Goal: Information Seeking & Learning: Learn about a topic

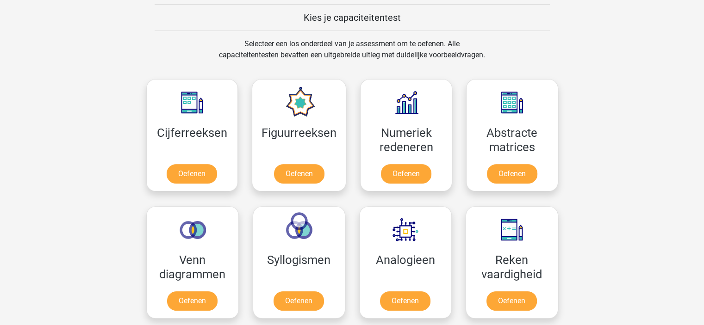
scroll to position [354, 0]
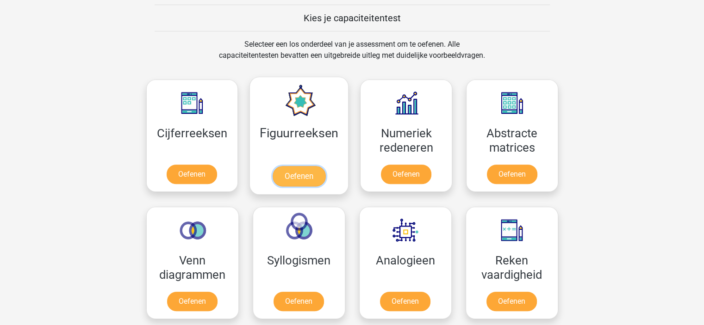
click at [297, 174] on link "Oefenen" at bounding box center [299, 176] width 53 height 20
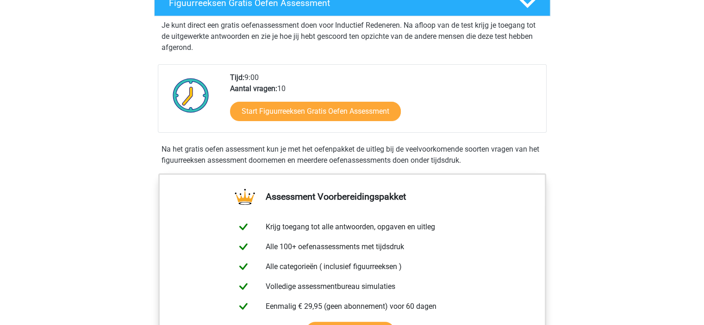
scroll to position [174, 0]
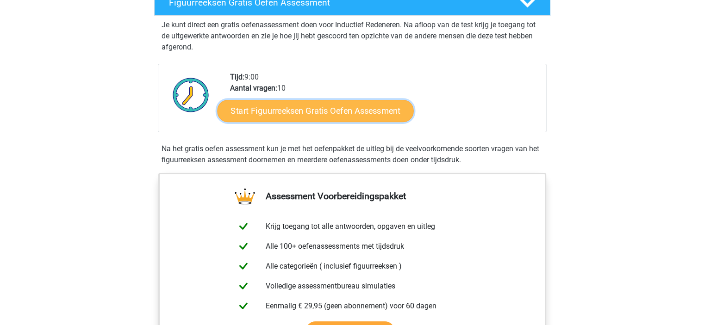
click at [320, 113] on link "Start Figuurreeksen Gratis Oefen Assessment" at bounding box center [315, 110] width 196 height 22
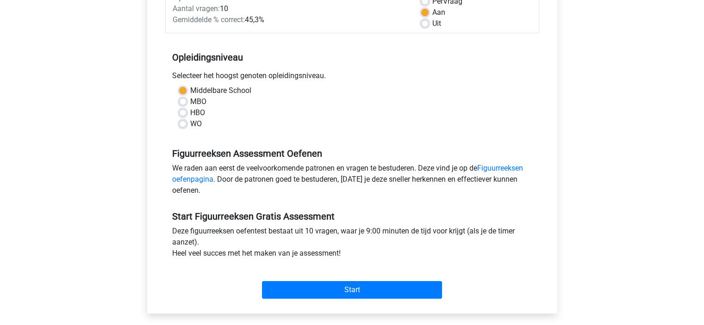
scroll to position [149, 0]
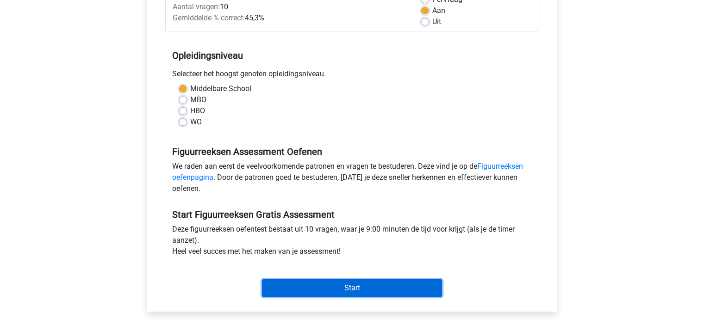
click at [360, 287] on input "Start" at bounding box center [352, 289] width 180 height 18
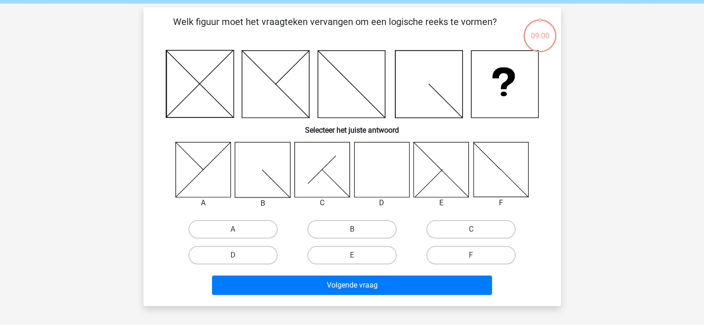
scroll to position [37, 0]
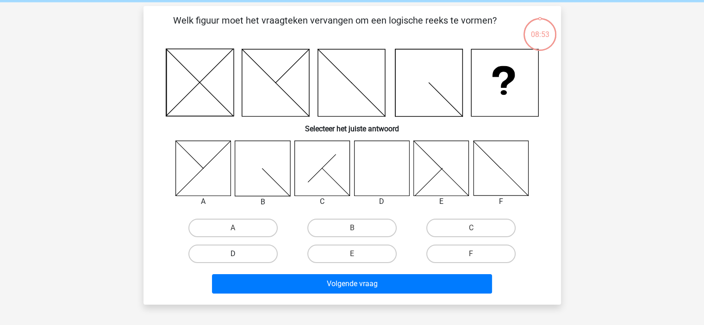
click at [242, 253] on label "D" at bounding box center [232, 254] width 89 height 19
click at [239, 254] on input "D" at bounding box center [236, 257] width 6 height 6
radio input "true"
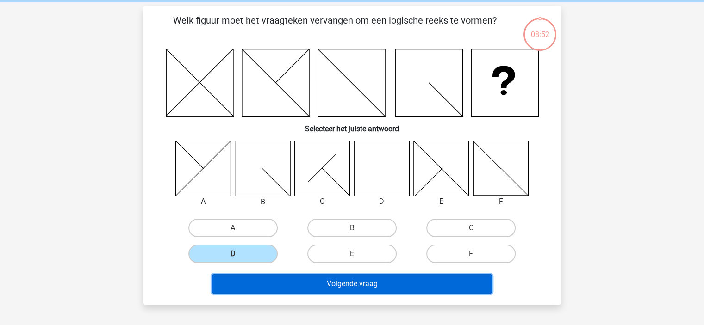
click at [313, 280] on button "Volgende vraag" at bounding box center [352, 283] width 280 height 19
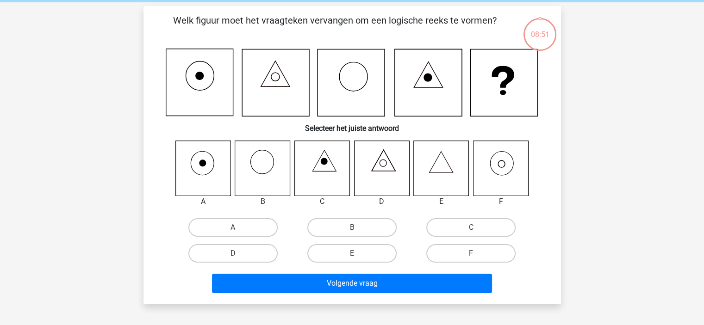
scroll to position [43, 0]
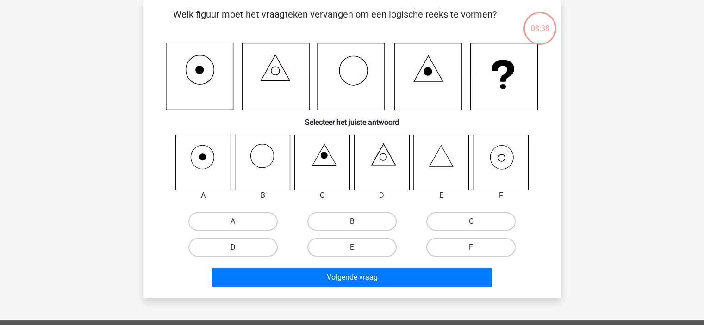
click at [445, 247] on label "F" at bounding box center [470, 247] width 89 height 19
click at [471, 248] on input "F" at bounding box center [474, 251] width 6 height 6
radio input "true"
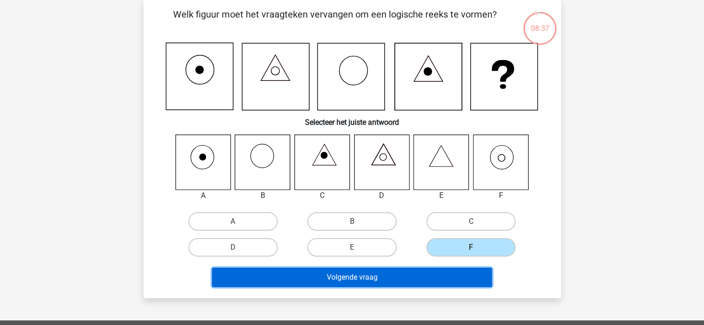
click at [400, 274] on button "Volgende vraag" at bounding box center [352, 277] width 280 height 19
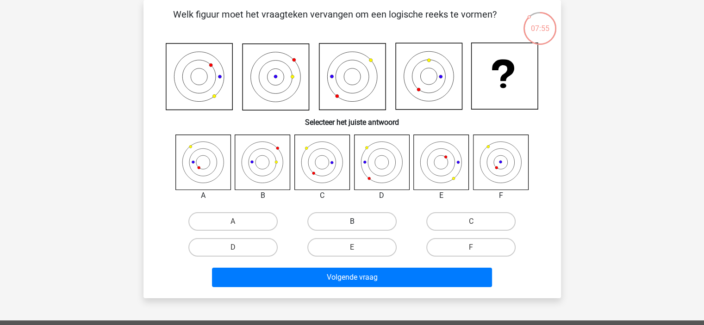
click at [329, 214] on label "B" at bounding box center [351, 221] width 89 height 19
click at [352, 222] on input "B" at bounding box center [355, 225] width 6 height 6
radio input "true"
click at [235, 219] on label "A" at bounding box center [232, 221] width 89 height 19
click at [235, 222] on input "A" at bounding box center [236, 225] width 6 height 6
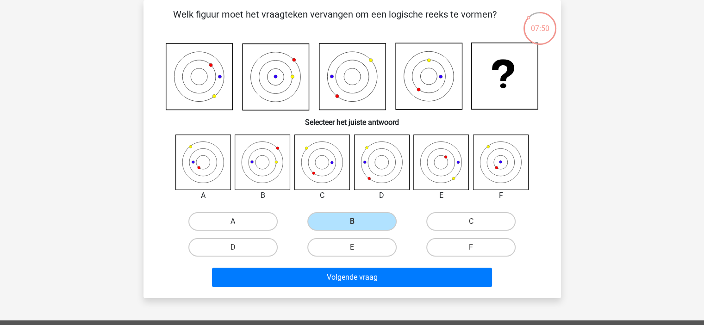
radio input "true"
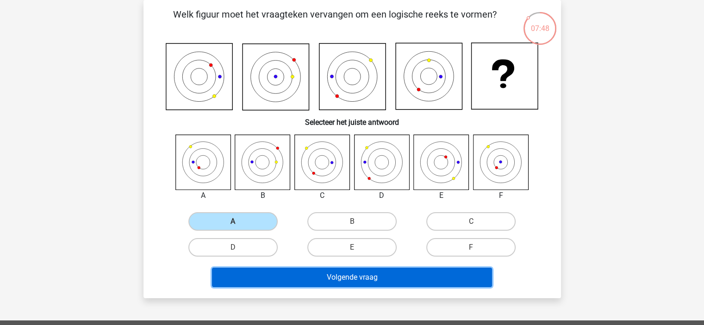
click at [308, 273] on button "Volgende vraag" at bounding box center [352, 277] width 280 height 19
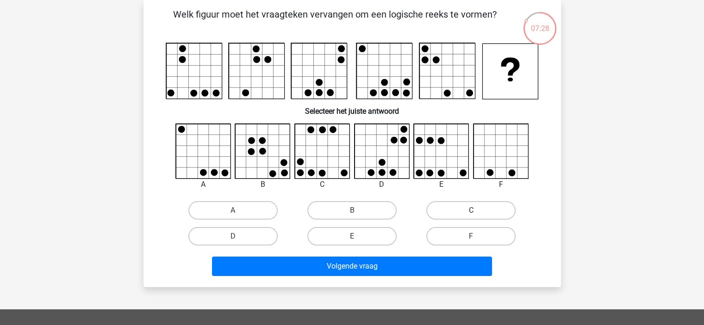
click at [451, 206] on label "C" at bounding box center [470, 210] width 89 height 19
click at [471, 211] on input "C" at bounding box center [474, 214] width 6 height 6
radio input "true"
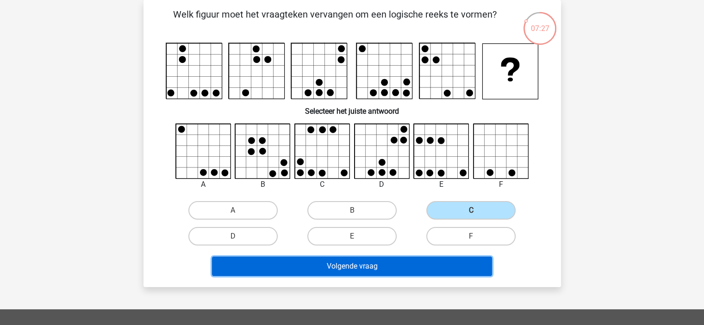
click at [378, 272] on button "Volgende vraag" at bounding box center [352, 266] width 280 height 19
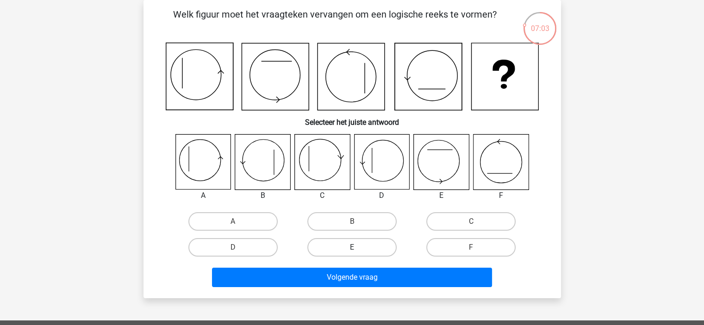
click at [350, 248] on label "E" at bounding box center [351, 247] width 89 height 19
click at [352, 248] on input "E" at bounding box center [355, 251] width 6 height 6
radio input "true"
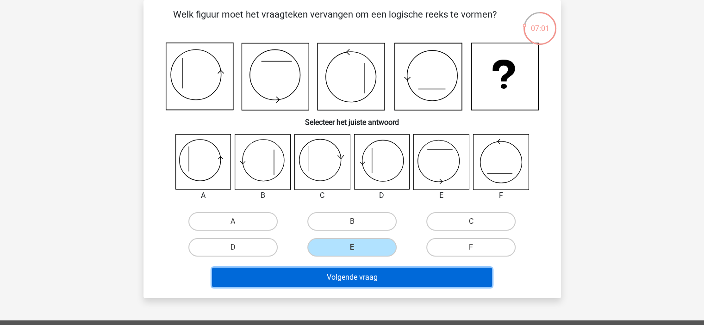
click at [356, 277] on button "Volgende vraag" at bounding box center [352, 277] width 280 height 19
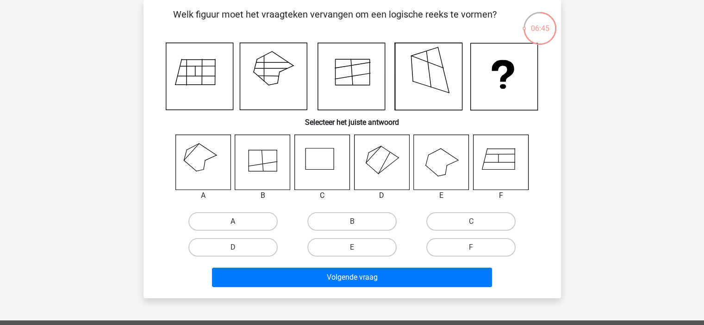
click at [234, 218] on label "A" at bounding box center [232, 221] width 89 height 19
click at [234, 222] on input "A" at bounding box center [236, 225] width 6 height 6
radio input "true"
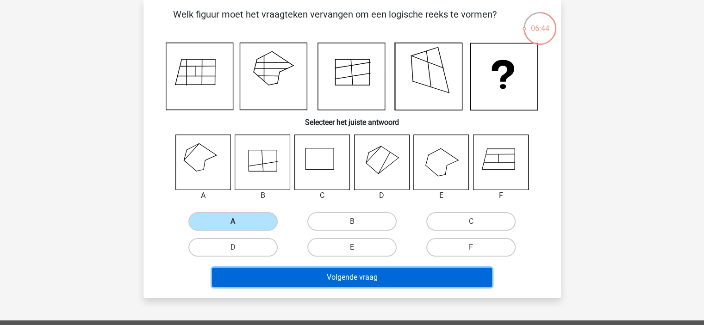
click at [313, 270] on button "Volgende vraag" at bounding box center [352, 277] width 280 height 19
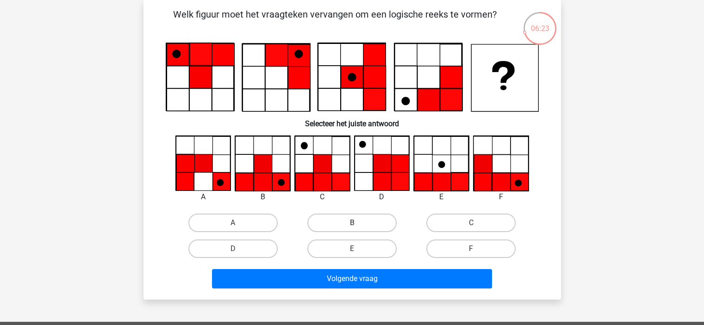
click at [336, 222] on label "B" at bounding box center [351, 223] width 89 height 19
click at [352, 223] on input "B" at bounding box center [355, 226] width 6 height 6
radio input "true"
click at [486, 244] on label "F" at bounding box center [470, 249] width 89 height 19
click at [477, 249] on input "F" at bounding box center [474, 252] width 6 height 6
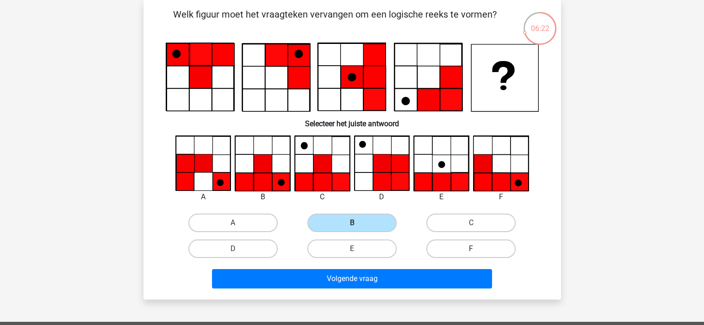
radio input "true"
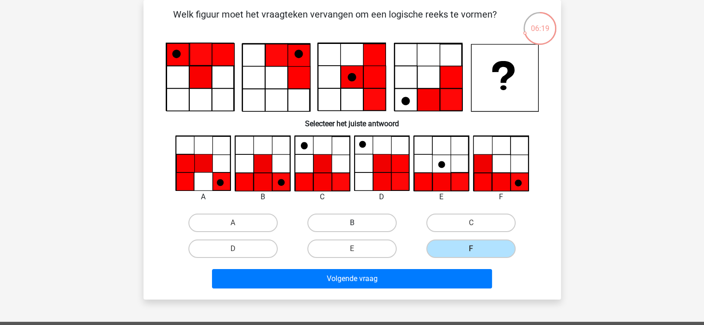
click at [364, 222] on label "B" at bounding box center [351, 223] width 89 height 19
click at [358, 223] on input "B" at bounding box center [355, 226] width 6 height 6
radio input "true"
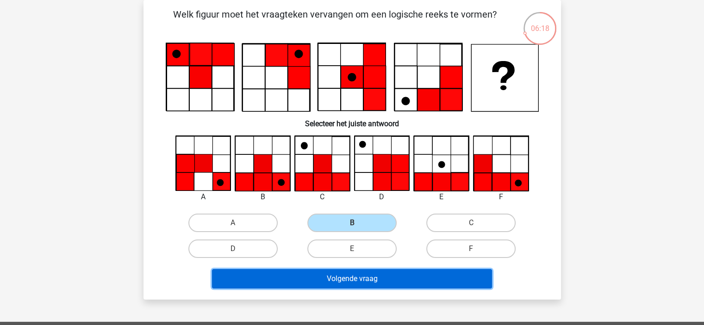
click at [380, 278] on button "Volgende vraag" at bounding box center [352, 278] width 280 height 19
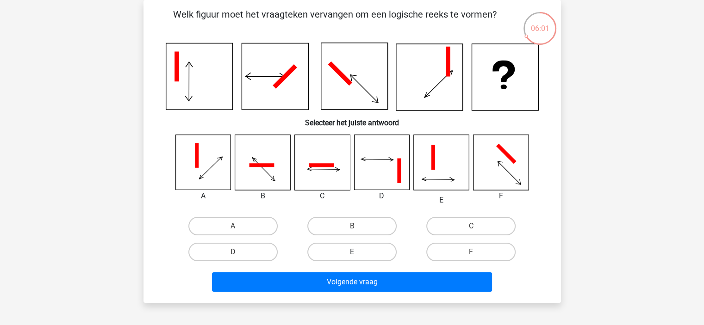
click at [351, 249] on label "E" at bounding box center [351, 252] width 89 height 19
click at [352, 252] on input "E" at bounding box center [355, 255] width 6 height 6
radio input "true"
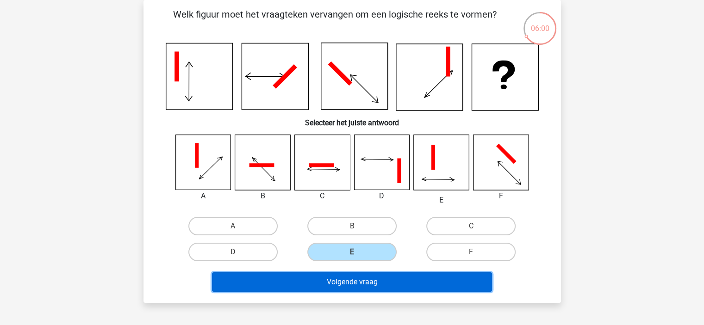
click at [361, 286] on button "Volgende vraag" at bounding box center [352, 282] width 280 height 19
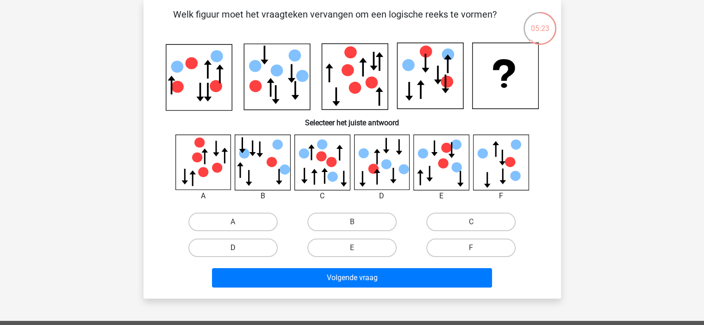
click at [215, 246] on label "D" at bounding box center [232, 248] width 89 height 19
click at [233, 248] on input "D" at bounding box center [236, 251] width 6 height 6
radio input "true"
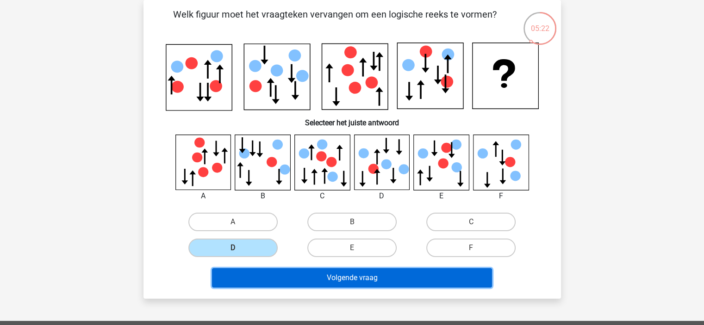
click at [288, 272] on button "Volgende vraag" at bounding box center [352, 277] width 280 height 19
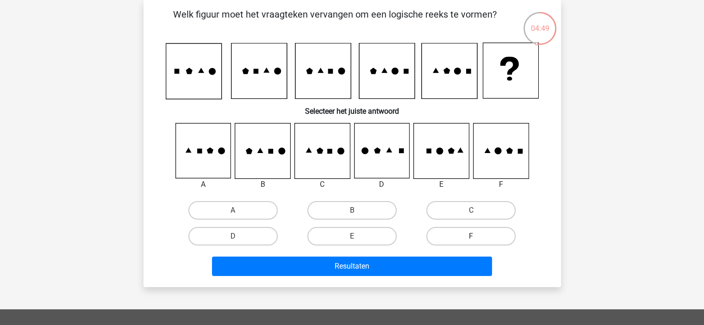
click at [476, 233] on label "F" at bounding box center [470, 236] width 89 height 19
click at [476, 236] on input "F" at bounding box center [474, 239] width 6 height 6
radio input "true"
click at [424, 278] on div "Resultaten" at bounding box center [352, 268] width 357 height 23
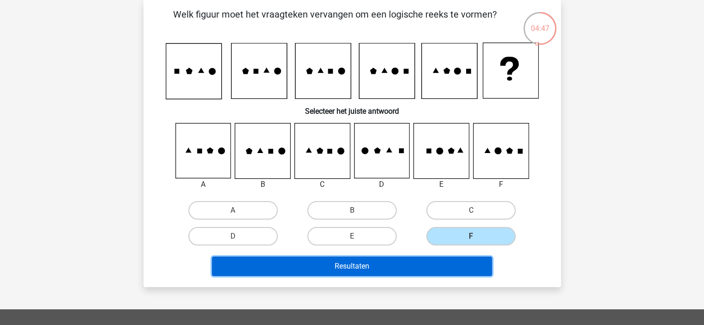
click at [417, 264] on button "Resultaten" at bounding box center [352, 266] width 280 height 19
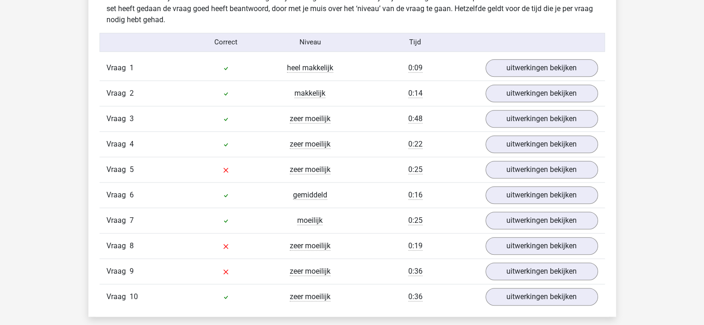
scroll to position [742, 0]
click at [504, 247] on link "uitwerkingen bekijken" at bounding box center [541, 247] width 129 height 20
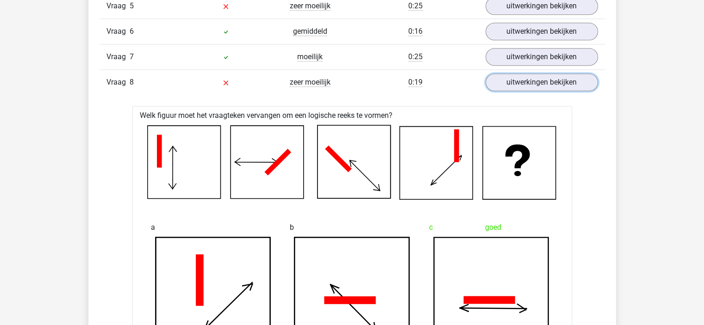
scroll to position [907, 0]
click at [526, 77] on link "uitwerkingen bekijken" at bounding box center [541, 83] width 129 height 20
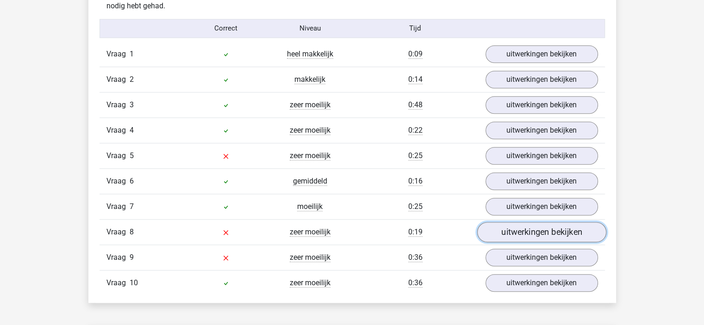
scroll to position [757, 0]
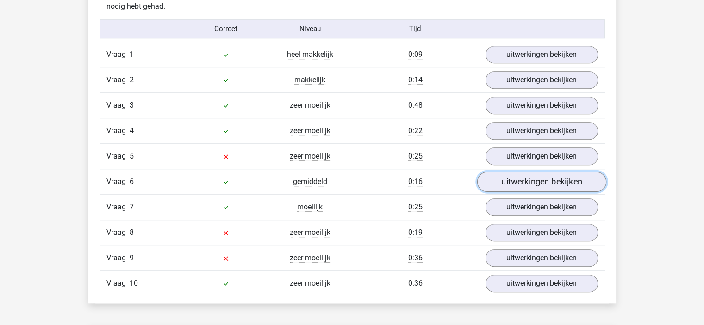
click at [511, 177] on link "uitwerkingen bekijken" at bounding box center [541, 182] width 129 height 20
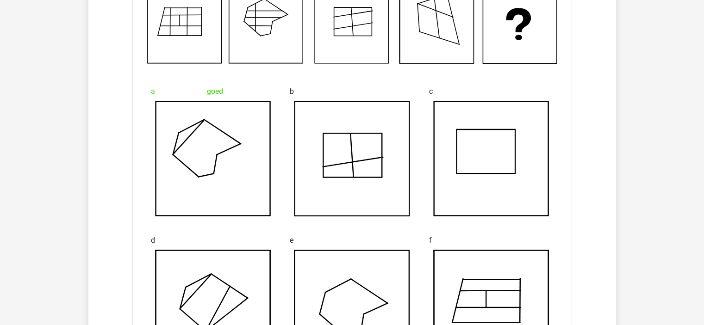
scroll to position [746, 0]
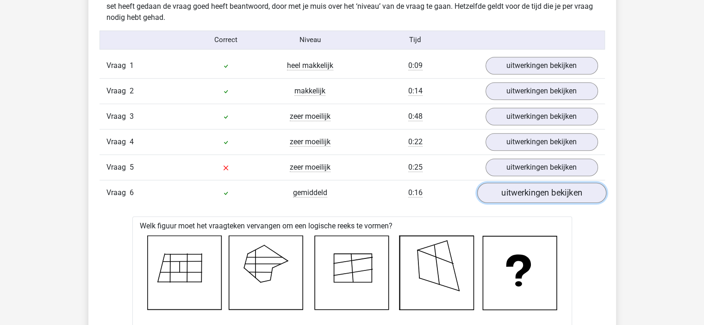
click at [528, 193] on link "uitwerkingen bekijken" at bounding box center [541, 193] width 129 height 20
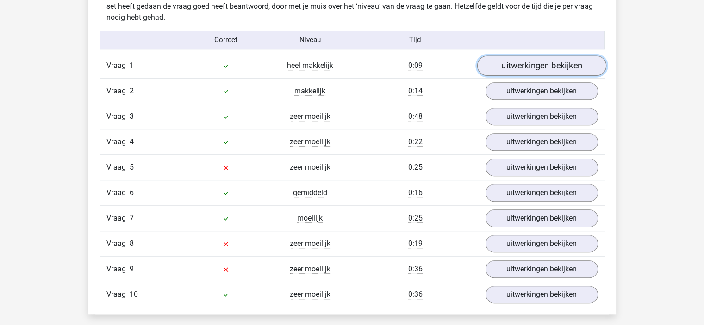
click at [545, 62] on link "uitwerkingen bekijken" at bounding box center [541, 66] width 129 height 20
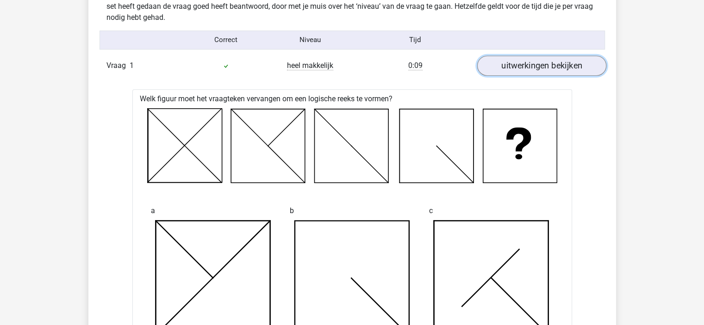
click at [545, 62] on link "uitwerkingen bekijken" at bounding box center [541, 66] width 129 height 20
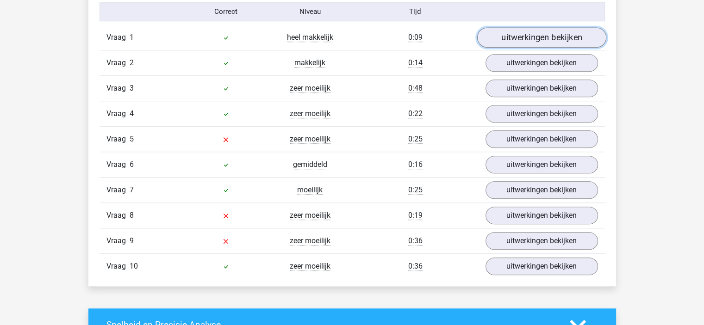
scroll to position [777, 0]
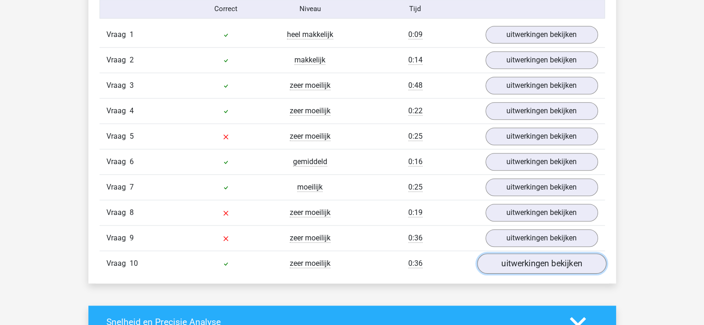
click at [530, 264] on link "uitwerkingen bekijken" at bounding box center [541, 264] width 129 height 20
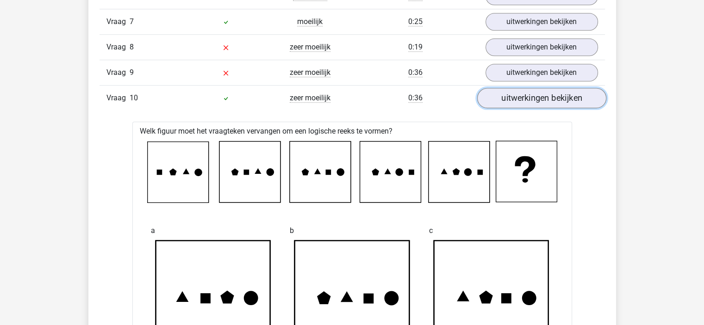
scroll to position [934, 0]
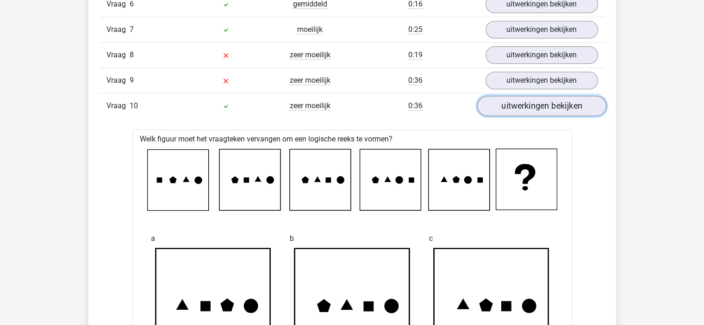
click at [545, 111] on link "uitwerkingen bekijken" at bounding box center [541, 106] width 129 height 20
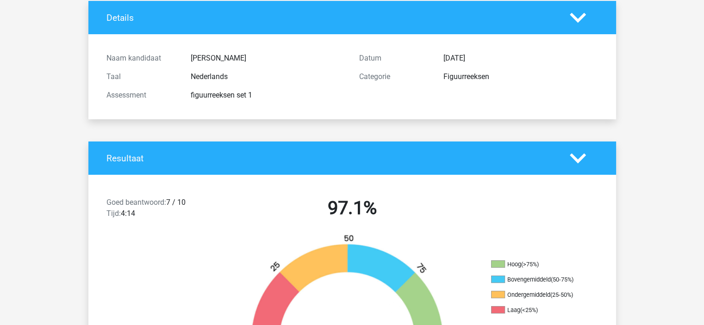
scroll to position [0, 0]
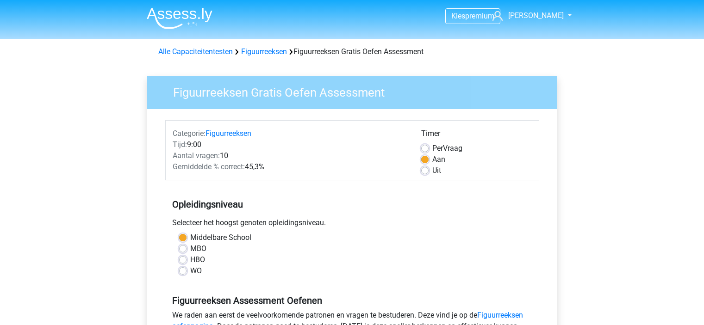
scroll to position [149, 0]
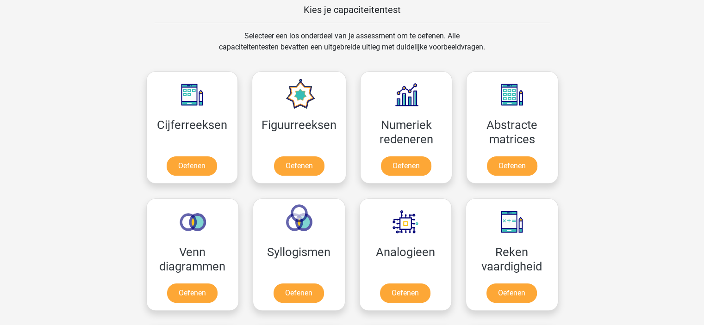
scroll to position [362, 0]
